Goal: Use online tool/utility: Utilize a website feature to perform a specific function

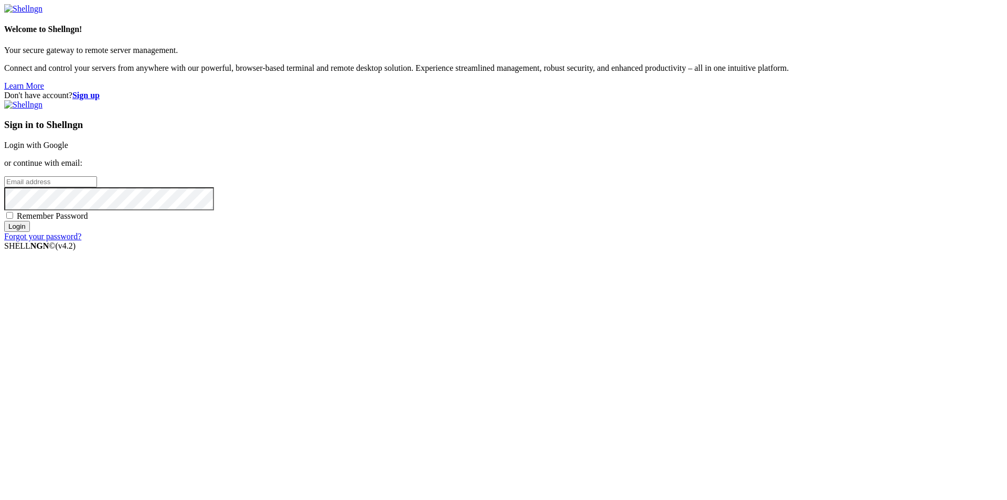
click at [68, 149] on link "Login with Google" at bounding box center [36, 145] width 64 height 9
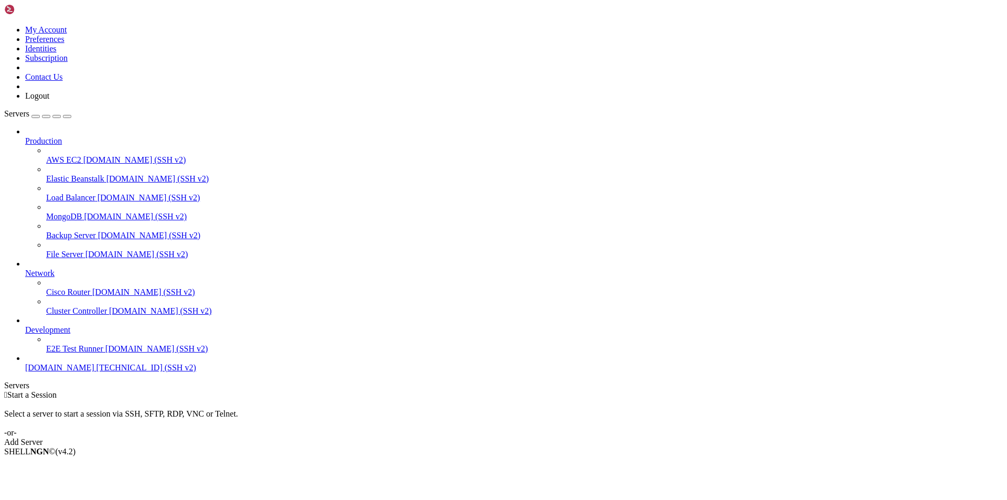
click at [97, 372] on span "[TECHNICAL_ID] (SSH v2)" at bounding box center [147, 367] width 100 height 9
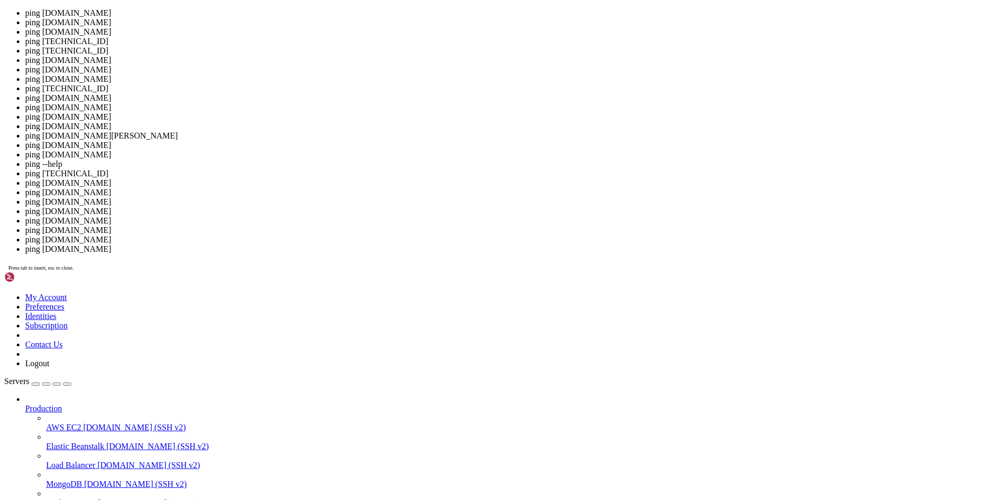
scroll to position [5, 1]
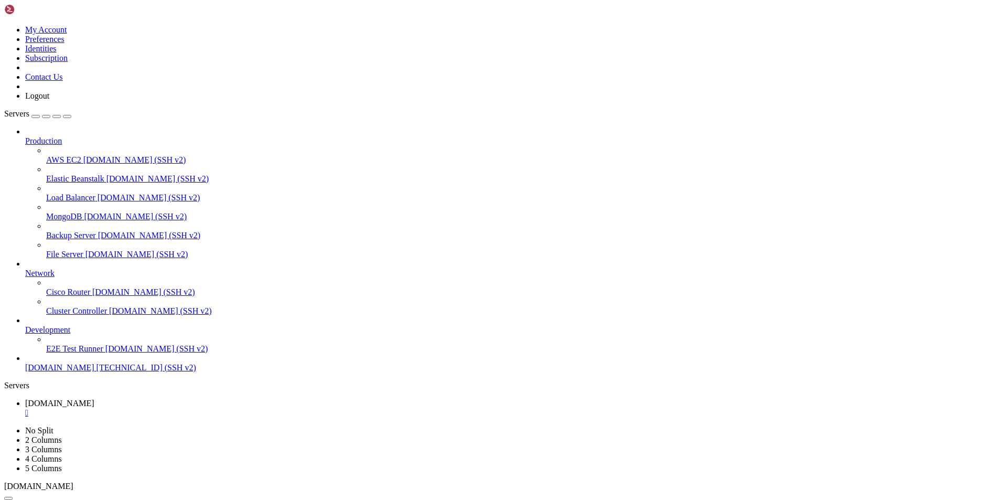
scroll to position [580, 0]
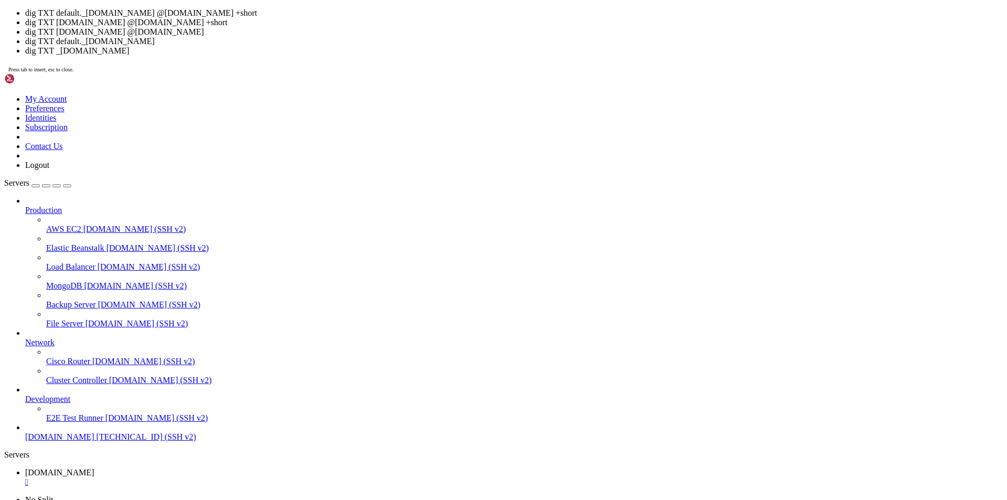
scroll to position [624, 0]
